Goal: Information Seeking & Learning: Learn about a topic

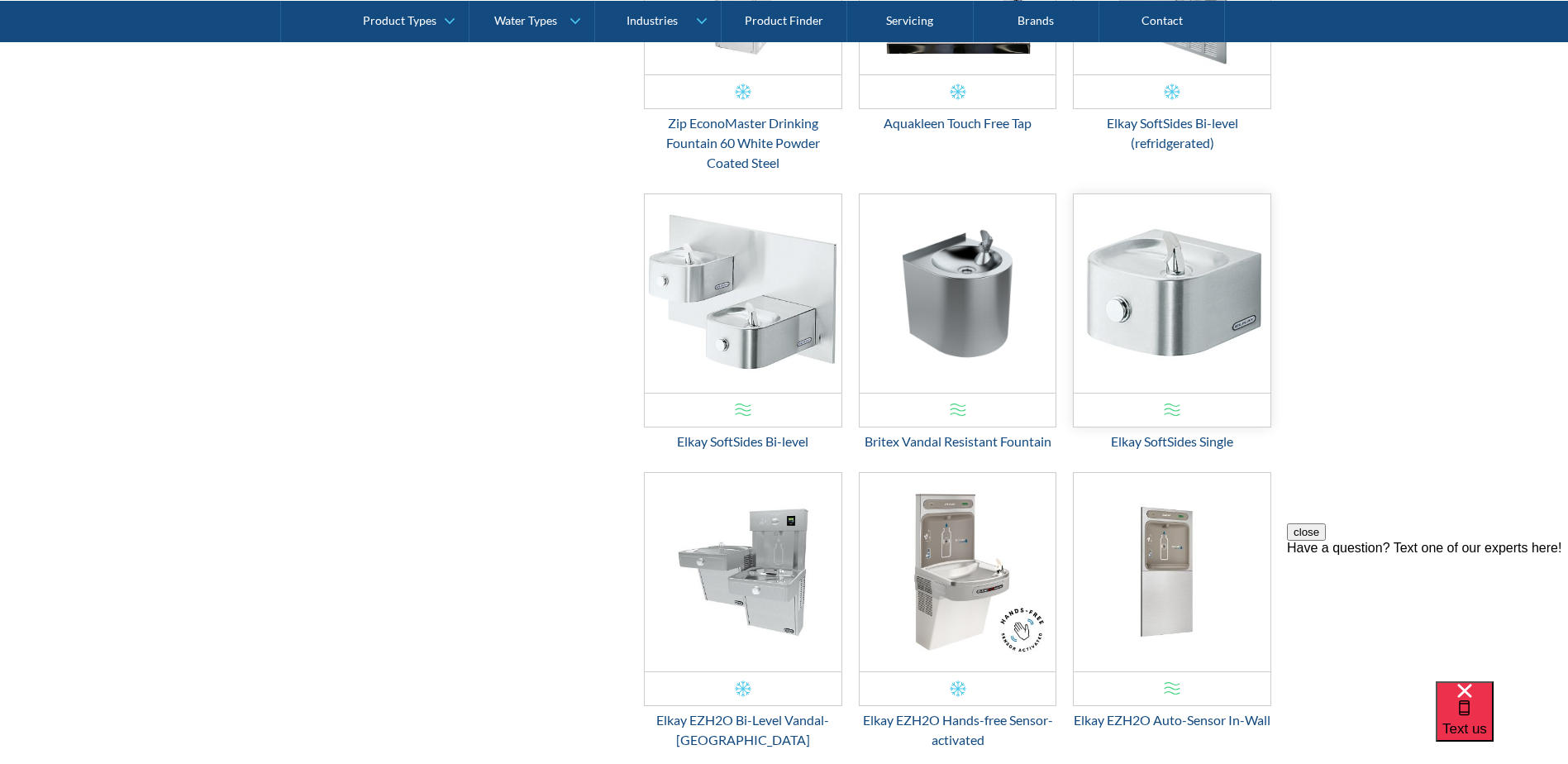
scroll to position [1274, 0]
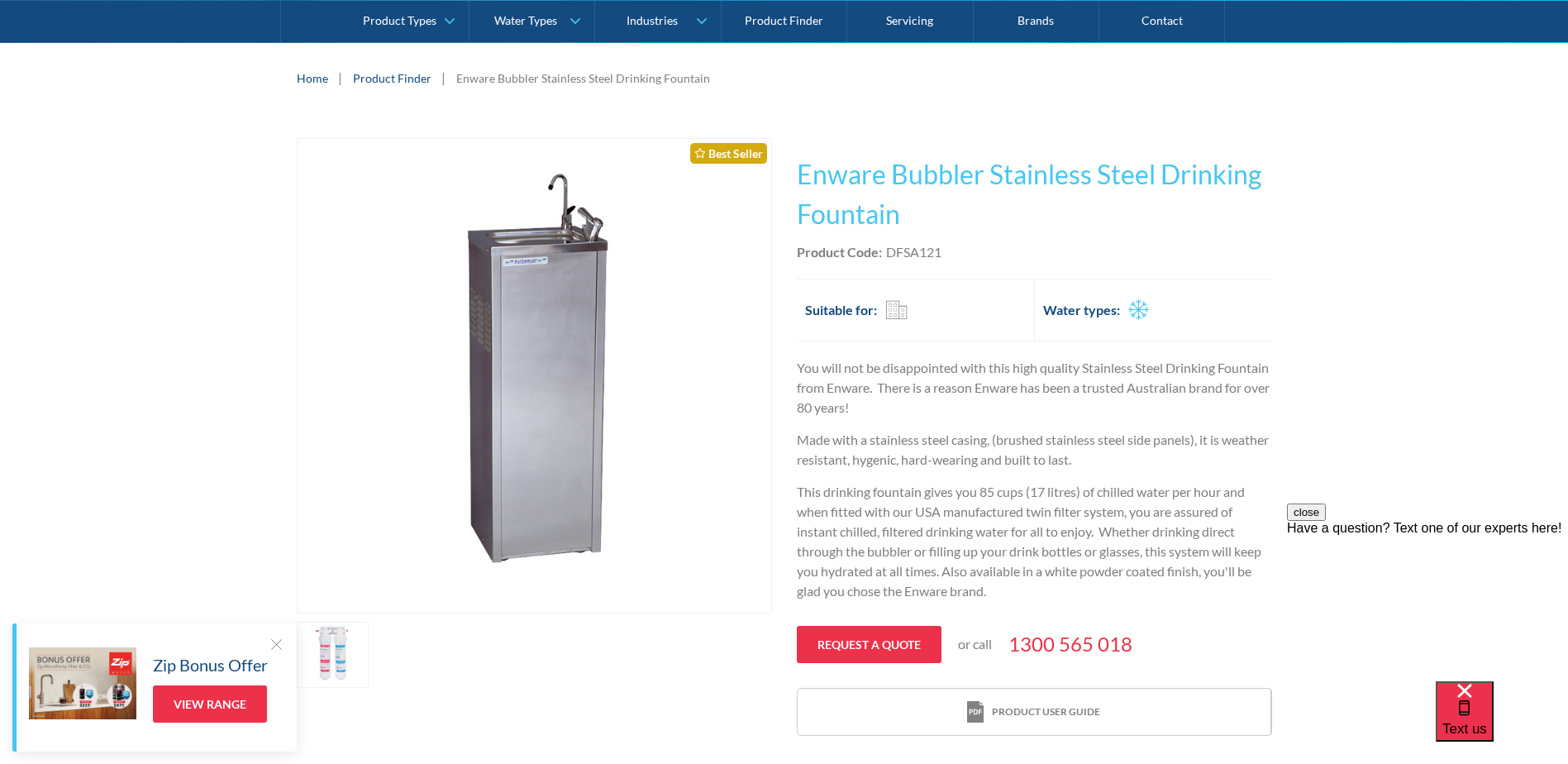
scroll to position [413, 0]
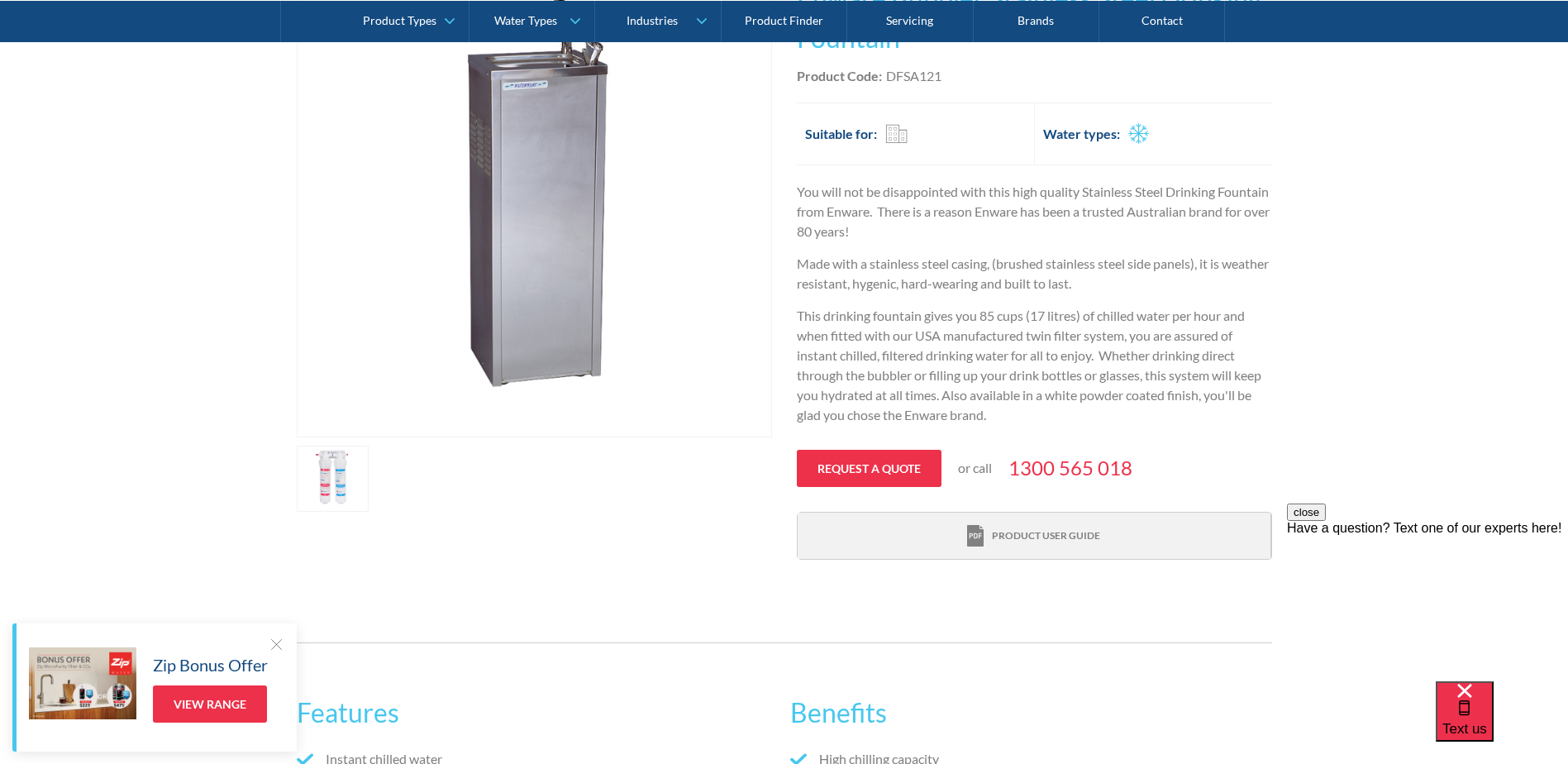
click at [1021, 537] on div "Product user guide" at bounding box center [1045, 535] width 108 height 14
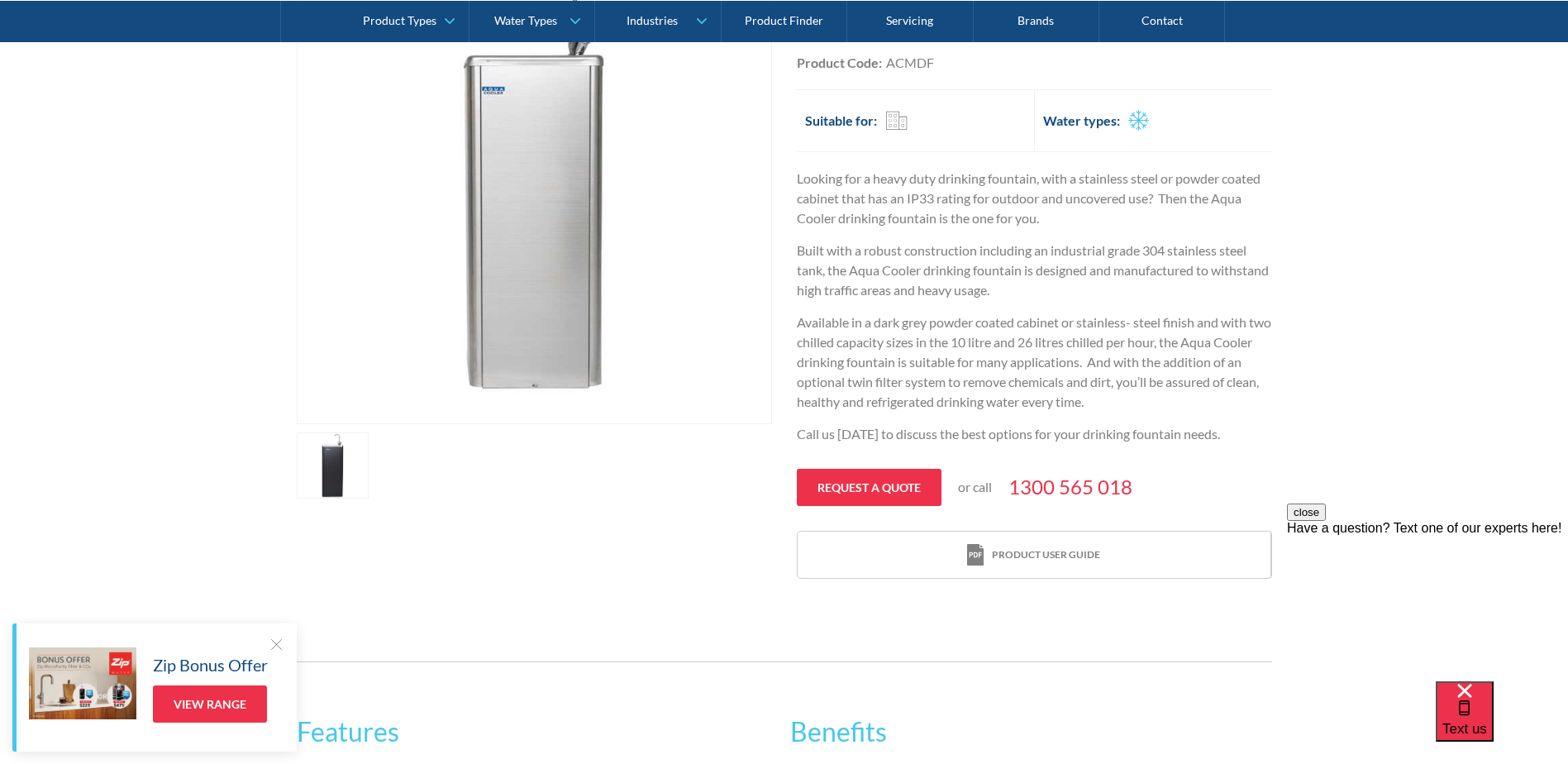
scroll to position [579, 0]
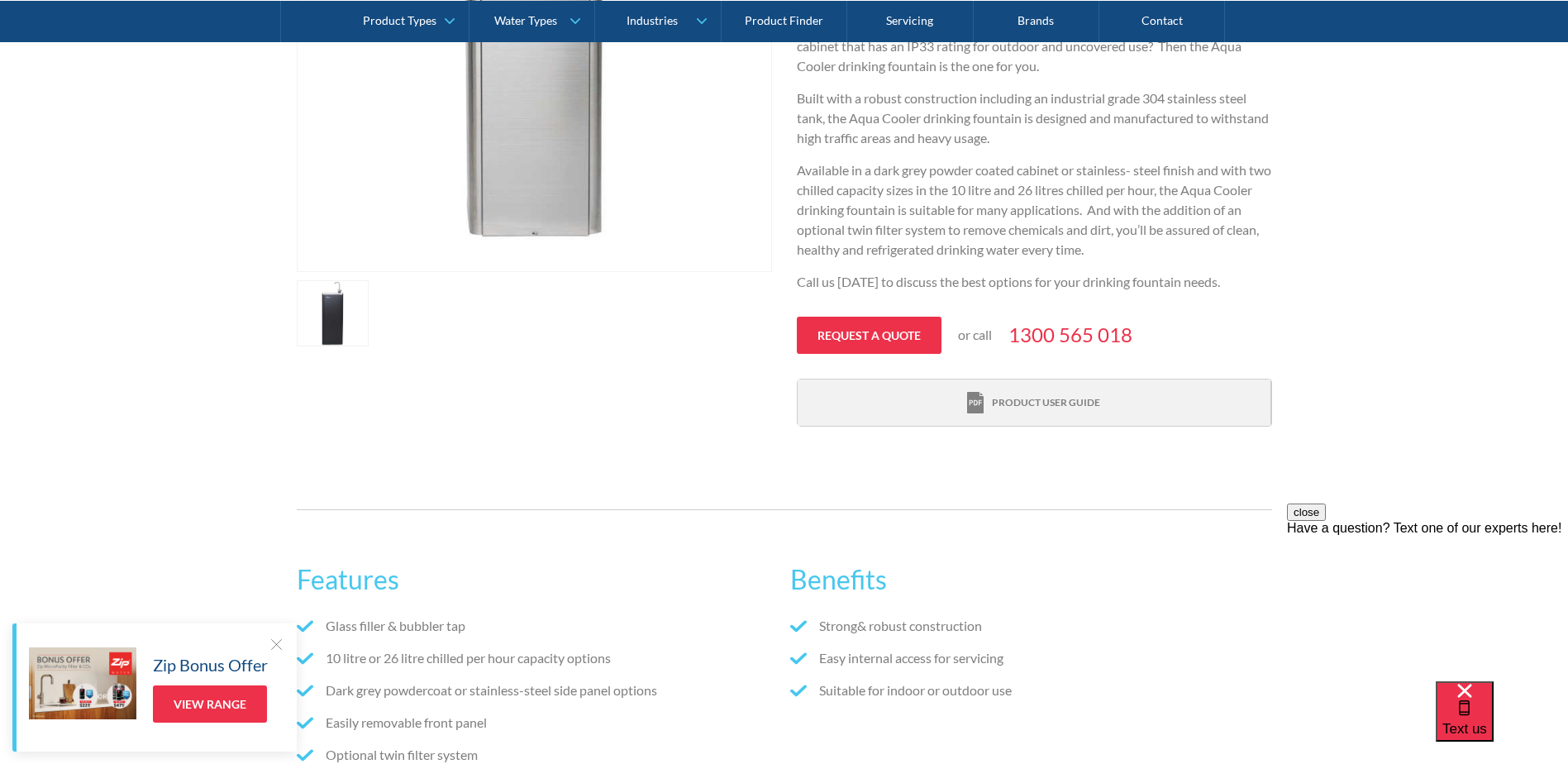
click at [999, 404] on div "Product user guide" at bounding box center [1045, 402] width 108 height 14
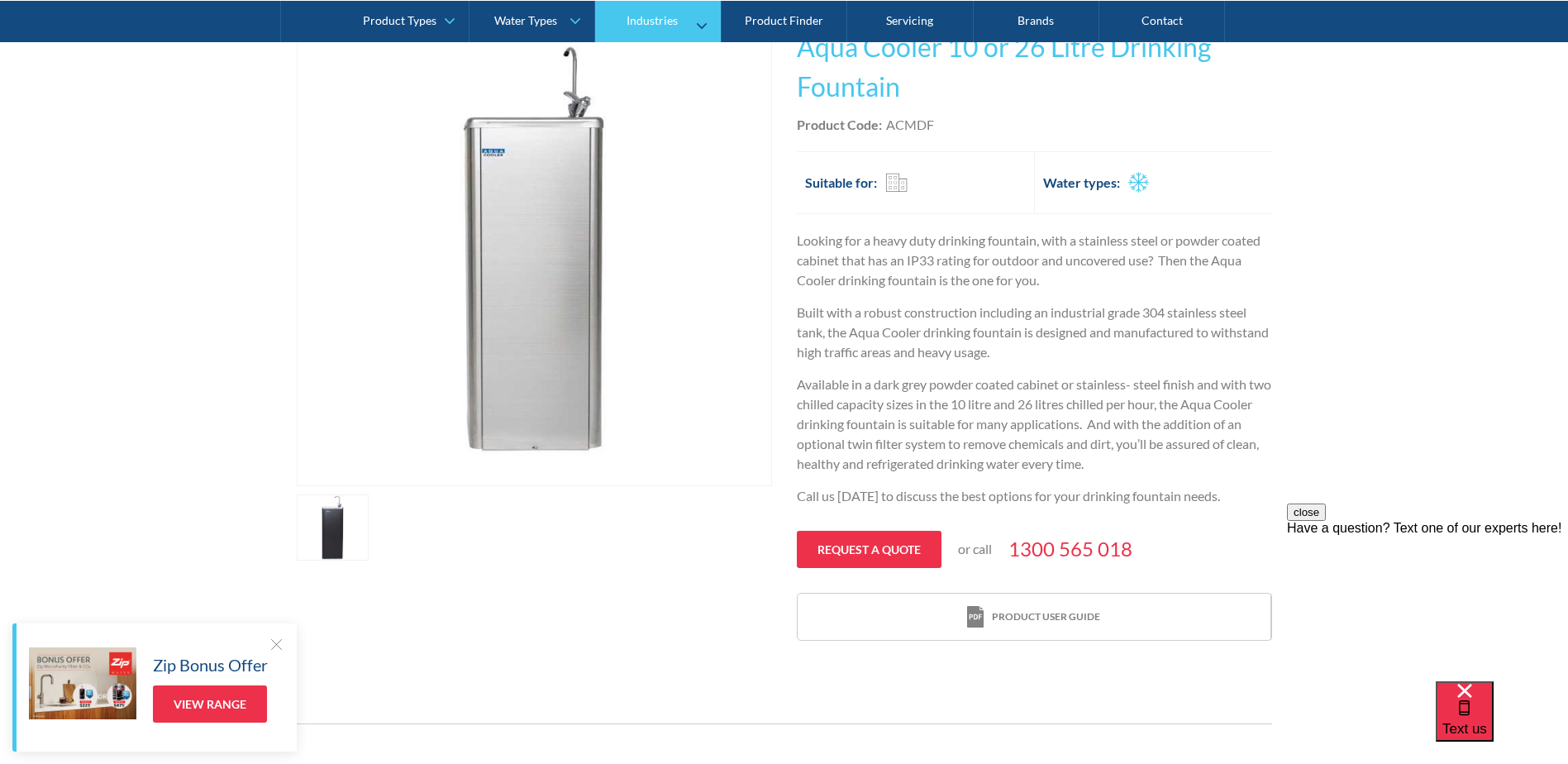
scroll to position [497, 0]
